Goal: Obtain resource: Obtain resource

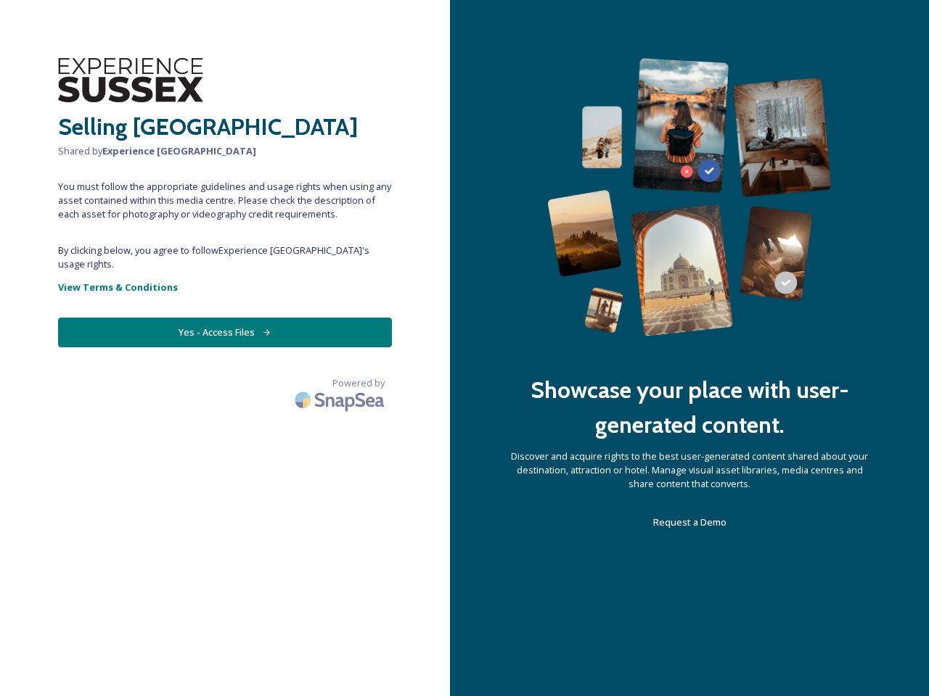
click at [464, 348] on div "Showcase your place with user-generated content. Discover and acquire rights to…" at bounding box center [689, 348] width 479 height 696
click at [225, 318] on button "Yes - Access Files" at bounding box center [225, 333] width 334 height 30
click at [341, 383] on img at bounding box center [341, 400] width 102 height 34
click at [464, 348] on div "Showcase your place with user-generated content. Discover and acquire rights to…" at bounding box center [689, 348] width 479 height 696
click at [225, 318] on button "Yes - Access Files" at bounding box center [225, 333] width 334 height 30
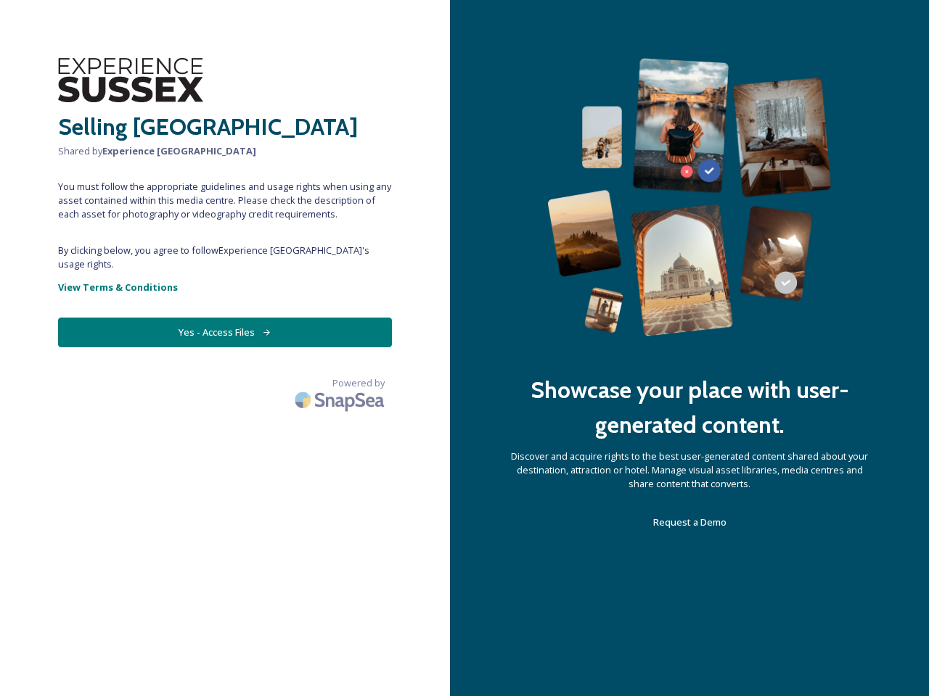
click at [341, 383] on img at bounding box center [341, 400] width 102 height 34
click at [464, 348] on div "Showcase your place with user-generated content. Discover and acquire rights to…" at bounding box center [689, 348] width 479 height 696
click at [225, 318] on button "Yes - Access Files" at bounding box center [225, 333] width 334 height 30
click at [341, 383] on img at bounding box center [341, 400] width 102 height 34
click at [464, 348] on div "Showcase your place with user-generated content. Discover and acquire rights to…" at bounding box center [689, 348] width 479 height 696
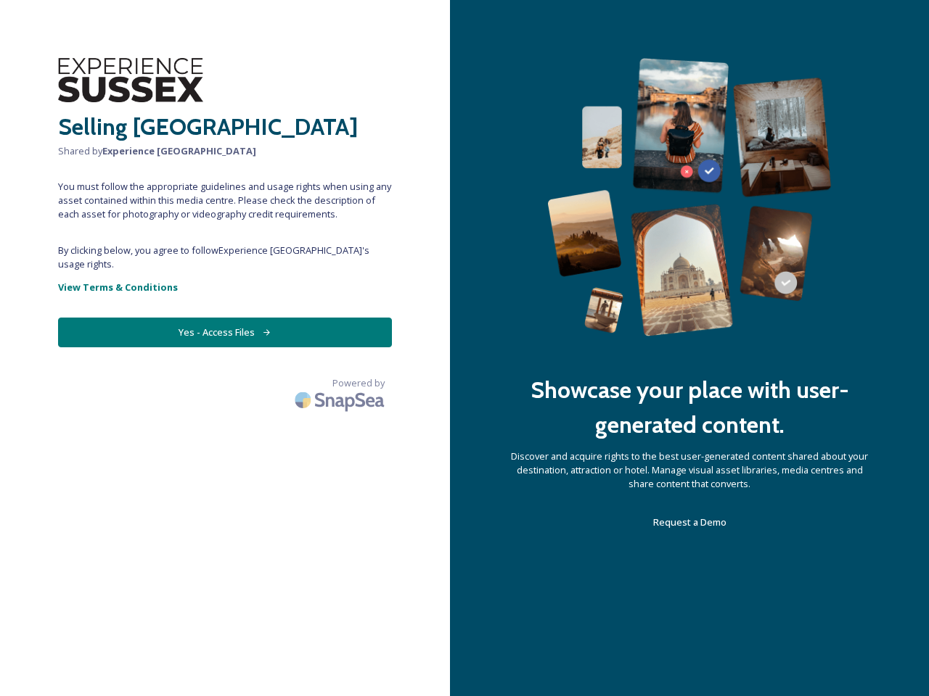
click at [225, 318] on button "Yes - Access Files" at bounding box center [225, 333] width 334 height 30
click at [341, 383] on img at bounding box center [341, 400] width 102 height 34
